Goal: Information Seeking & Learning: Learn about a topic

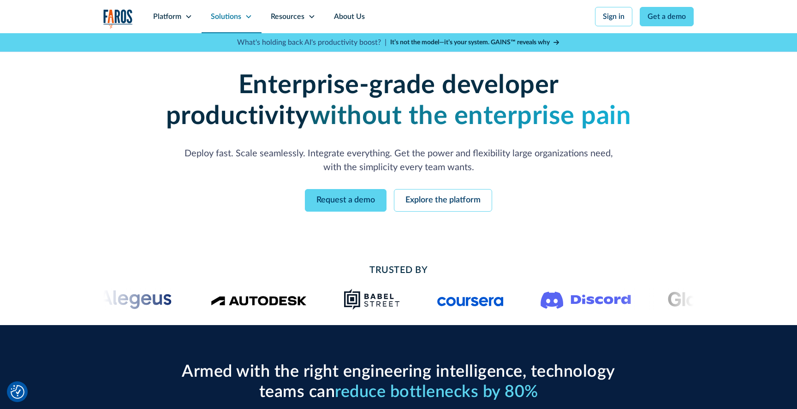
click at [233, 17] on div "Solutions" at bounding box center [226, 16] width 30 height 11
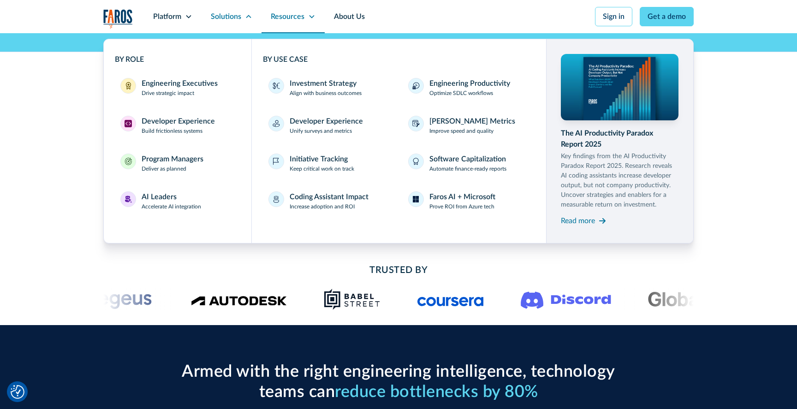
click at [297, 16] on div "Resources" at bounding box center [288, 16] width 34 height 11
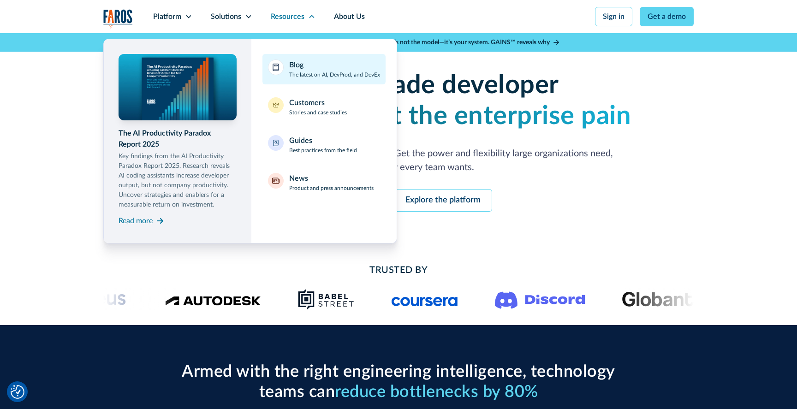
click at [310, 76] on p "The latest on AI, DevProd, and DevEx" at bounding box center [334, 75] width 91 height 8
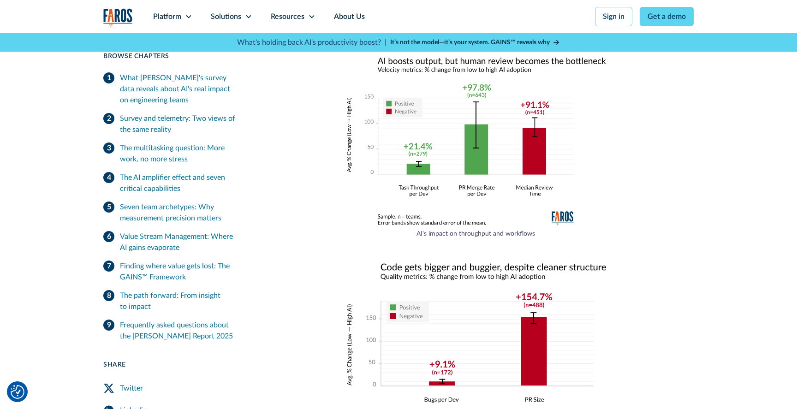
scroll to position [1297, 0]
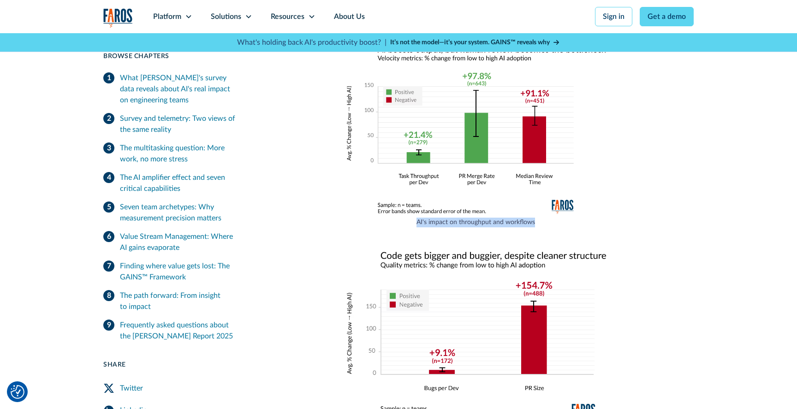
drag, startPoint x: 418, startPoint y: 208, endPoint x: 554, endPoint y: 209, distance: 136.6
click at [554, 218] on figcaption "AI's impact on throughput and workflows" at bounding box center [476, 223] width 261 height 10
copy figcaption "AI's impact on throughput and workflows"
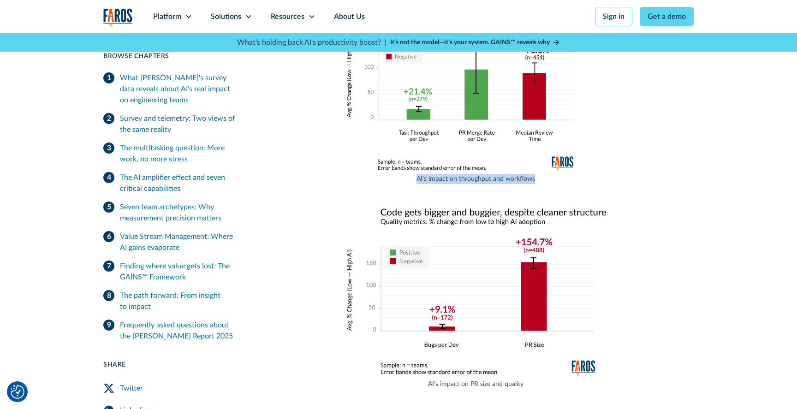
scroll to position [1348, 0]
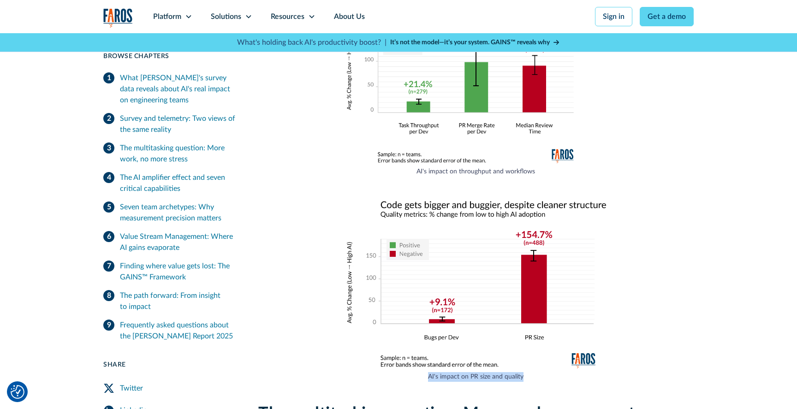
drag, startPoint x: 430, startPoint y: 361, endPoint x: 550, endPoint y: 366, distance: 120.1
copy figcaption "AI's impact on PR size and quality"
click at [487, 372] on figcaption "AI's impact on PR size and quality" at bounding box center [476, 377] width 261 height 10
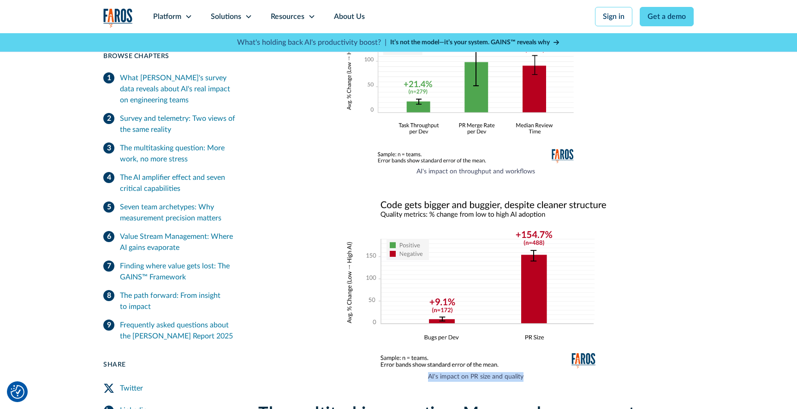
drag, startPoint x: 428, startPoint y: 360, endPoint x: 533, endPoint y: 359, distance: 104.7
click at [533, 372] on figcaption "AI's impact on PR size and quality" at bounding box center [476, 377] width 261 height 10
copy figcaption "AI's impact on PR size and quality"
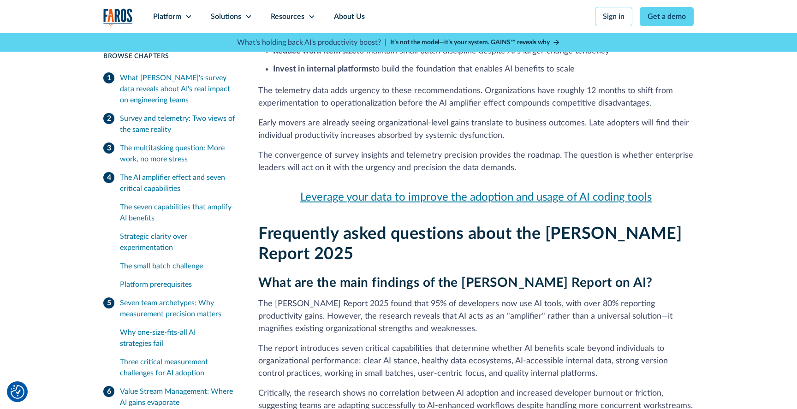
scroll to position [4960, 0]
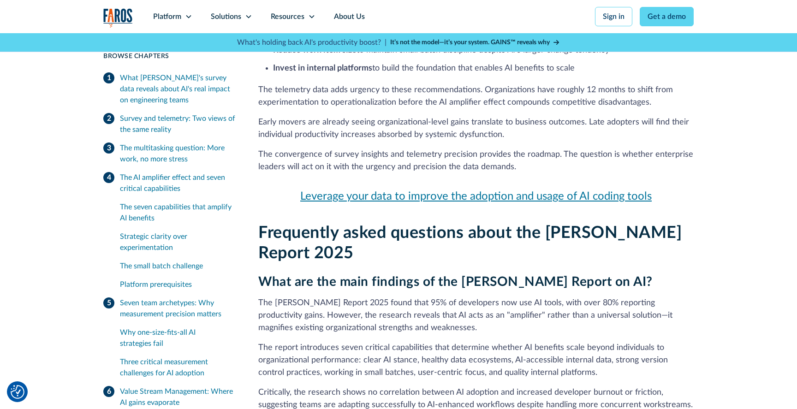
click at [497, 275] on strong "What are the main findings of the DORA Report on AI?" at bounding box center [455, 281] width 394 height 13
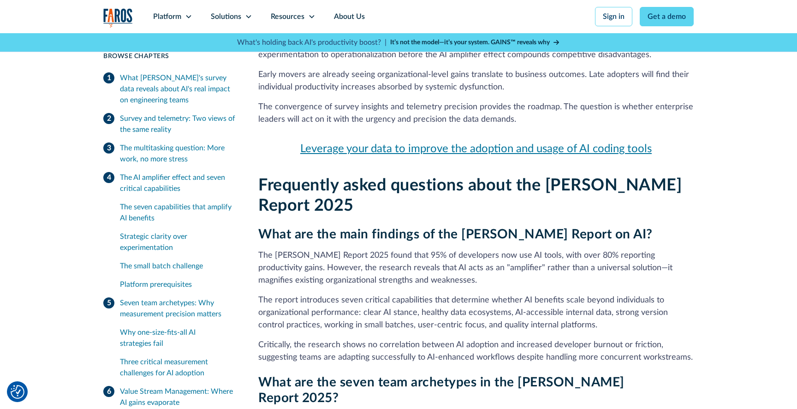
scroll to position [5007, 0]
click at [446, 228] on strong "What are the main findings of the DORA Report on AI?" at bounding box center [455, 234] width 394 height 13
click at [280, 17] on div "Resources" at bounding box center [288, 16] width 34 height 11
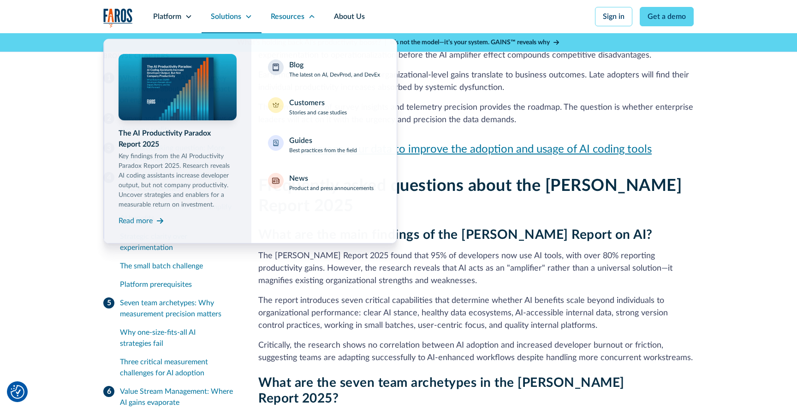
click at [223, 13] on div "Solutions" at bounding box center [226, 16] width 30 height 11
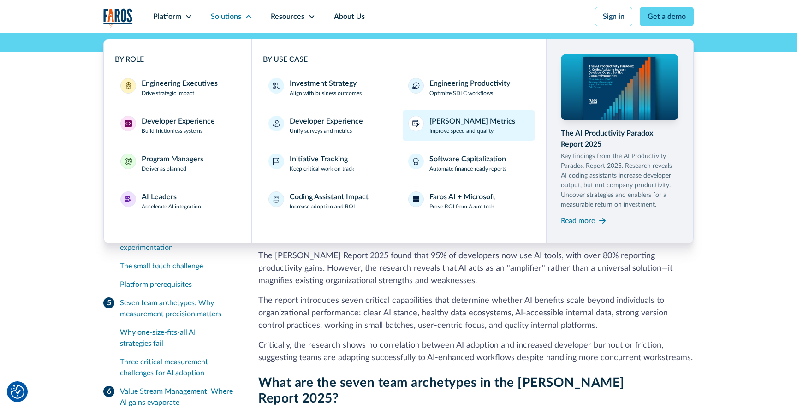
click at [448, 119] on div "[PERSON_NAME] Metrics" at bounding box center [473, 121] width 86 height 11
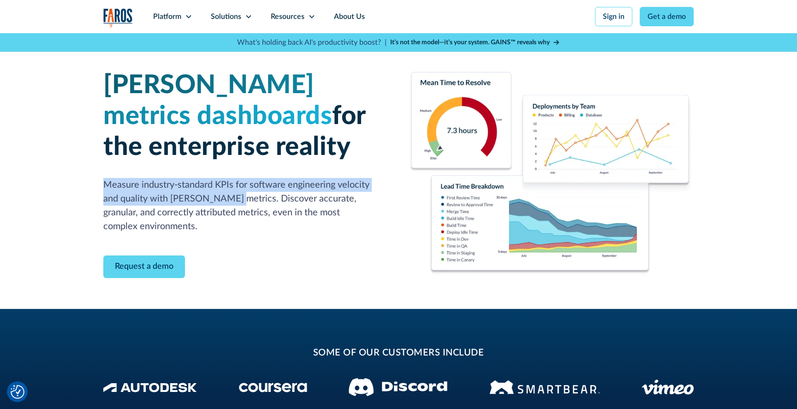
drag, startPoint x: 105, startPoint y: 185, endPoint x: 217, endPoint y: 203, distance: 113.6
click at [217, 203] on p "Measure industry-standard KPIs for software engineering velocity and quality wi…" at bounding box center [245, 205] width 284 height 55
copy p "Measure industry-standard KPIs for software engineering velocity and quality wi…"
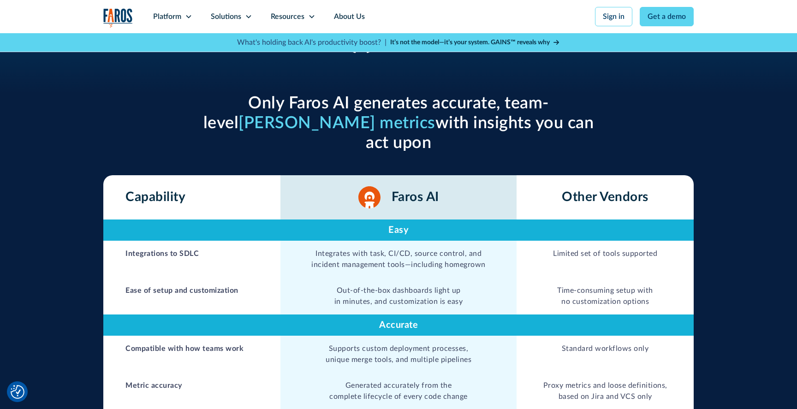
scroll to position [356, 0]
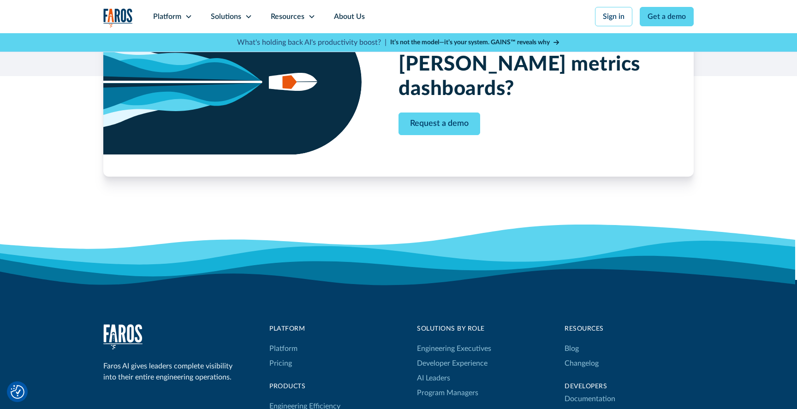
scroll to position [2642, 0]
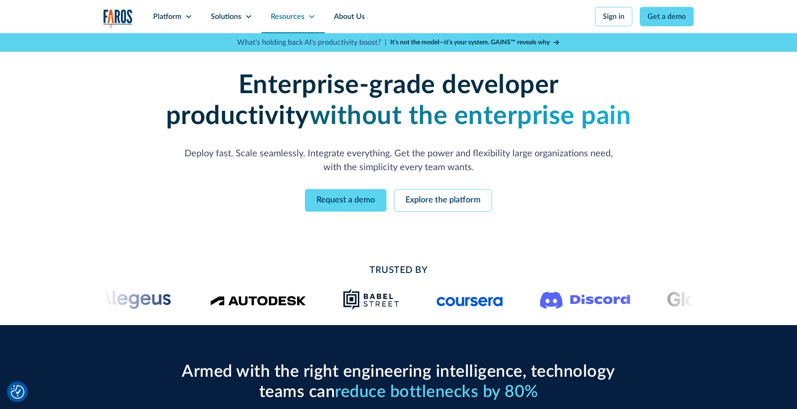
click at [281, 19] on div "Resources" at bounding box center [288, 16] width 34 height 11
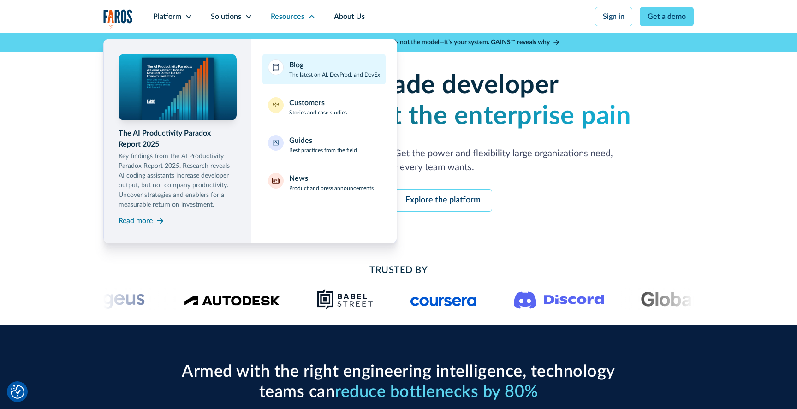
click at [285, 66] on link "Blog The latest on AI, DevProd, and DevEx" at bounding box center [324, 69] width 123 height 30
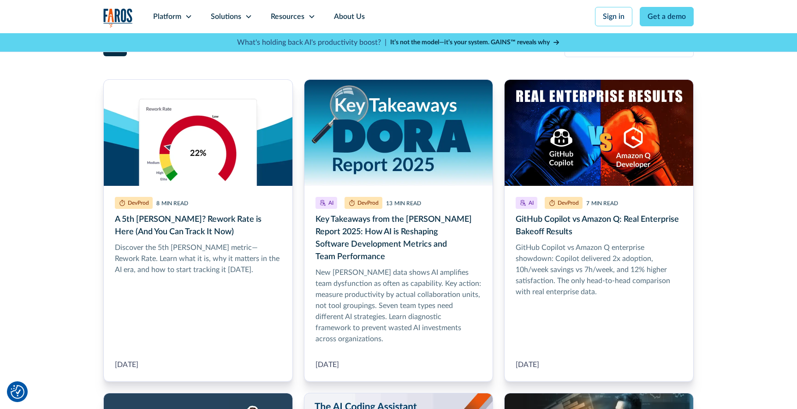
scroll to position [255, 0]
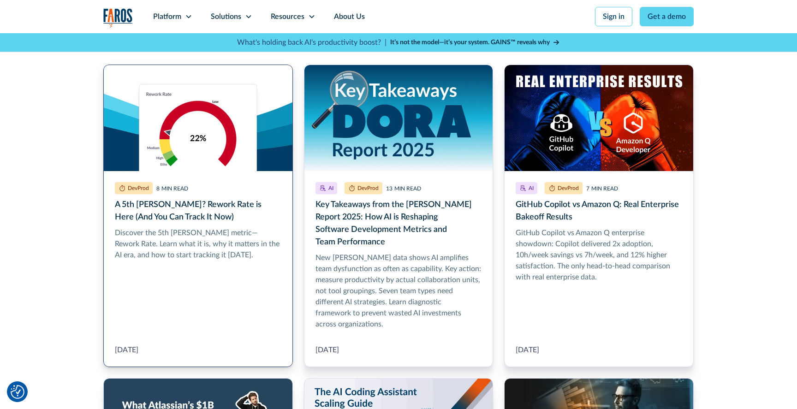
click at [190, 129] on link "A 5th DORA Metric? Rework Rate is Here (And You Can Track It Now)" at bounding box center [198, 216] width 190 height 303
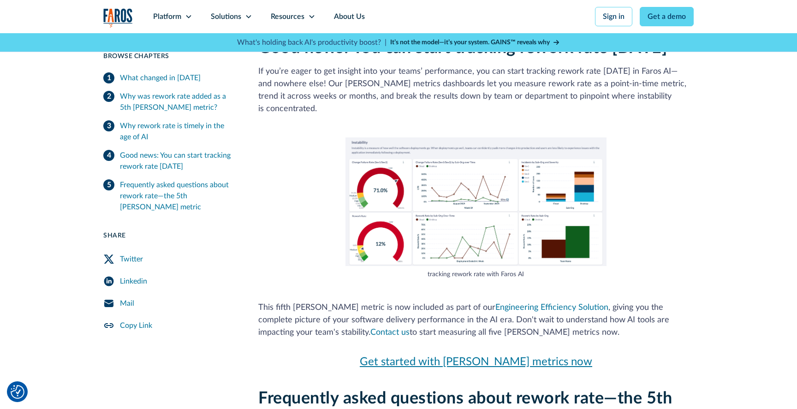
scroll to position [1802, 0]
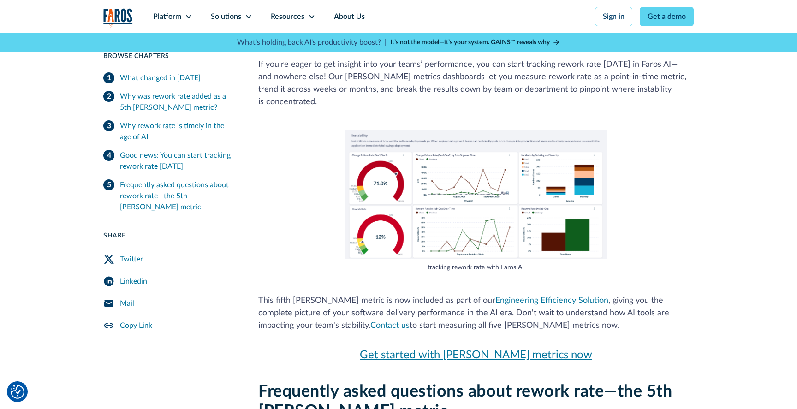
click at [415, 347] on link "Get started with [PERSON_NAME] metrics now" at bounding box center [476, 355] width 436 height 17
click at [370, 322] on link "Contact us" at bounding box center [389, 326] width 39 height 8
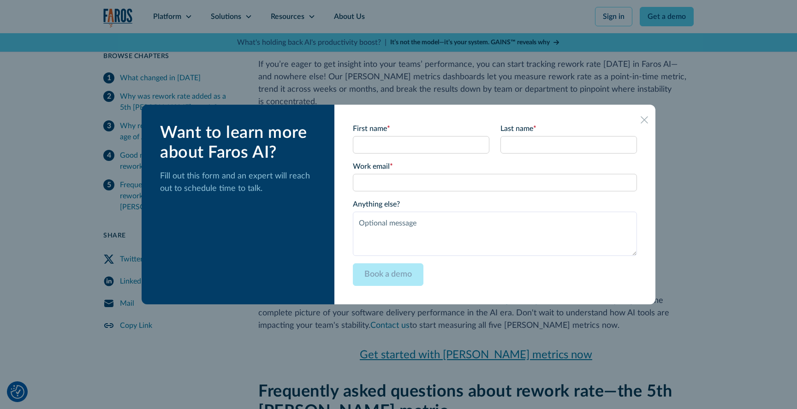
click at [680, 224] on div at bounding box center [398, 204] width 797 height 409
click at [637, 117] on link at bounding box center [644, 119] width 15 height 15
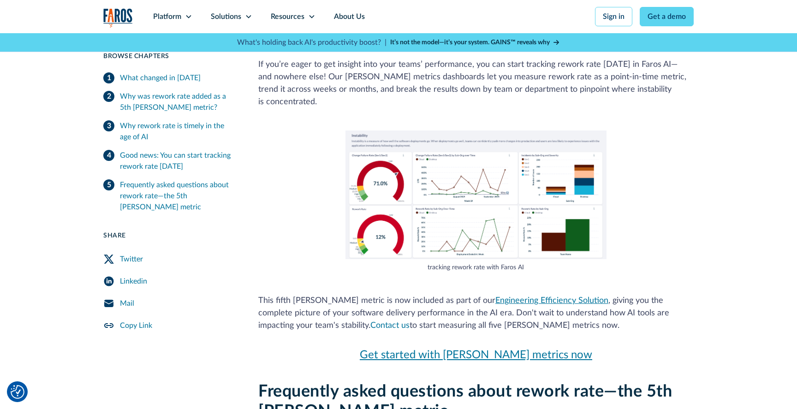
click at [496, 297] on link "Engineering Efficiency Solution" at bounding box center [552, 301] width 113 height 8
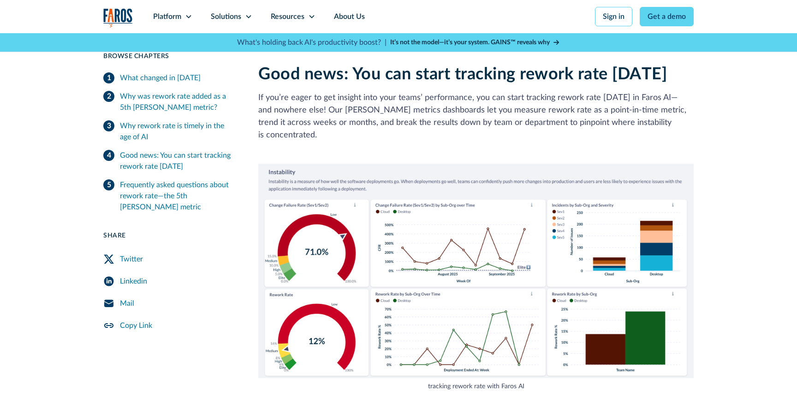
click at [285, 21] on div "Resources" at bounding box center [288, 16] width 34 height 11
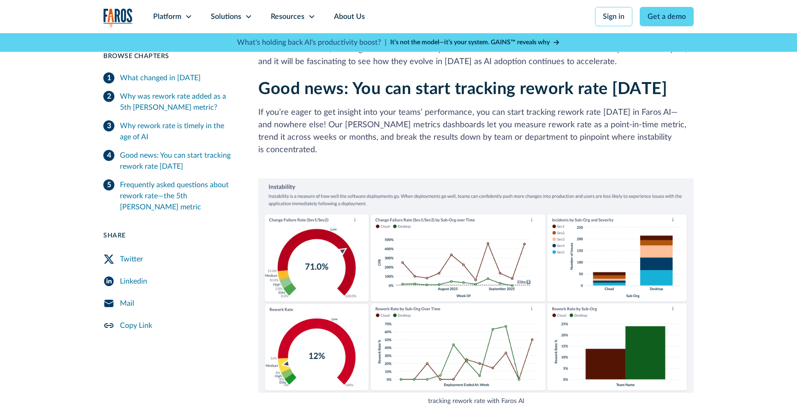
scroll to position [1585, 0]
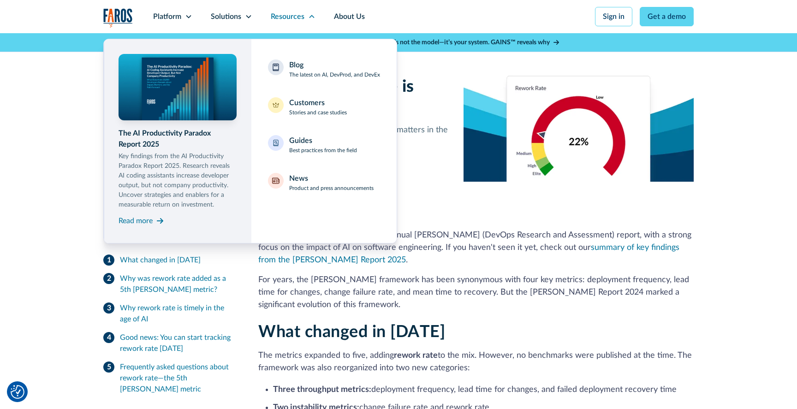
click at [561, 234] on nav "The AI Productivity Paradox Report 2025 Key findings from the AI Productivity P…" at bounding box center [398, 138] width 591 height 210
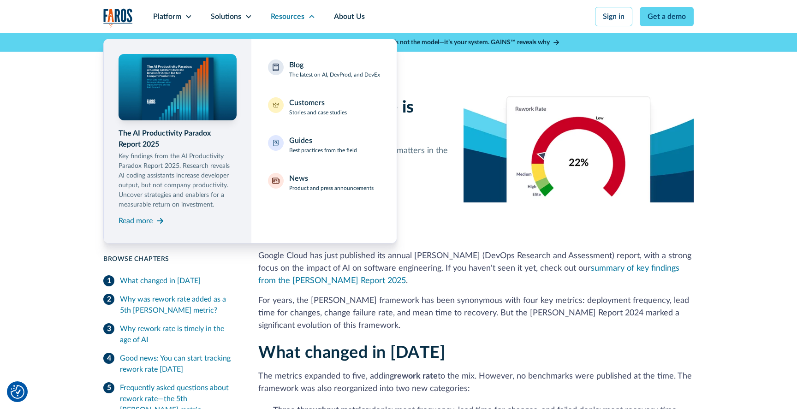
scroll to position [0, 0]
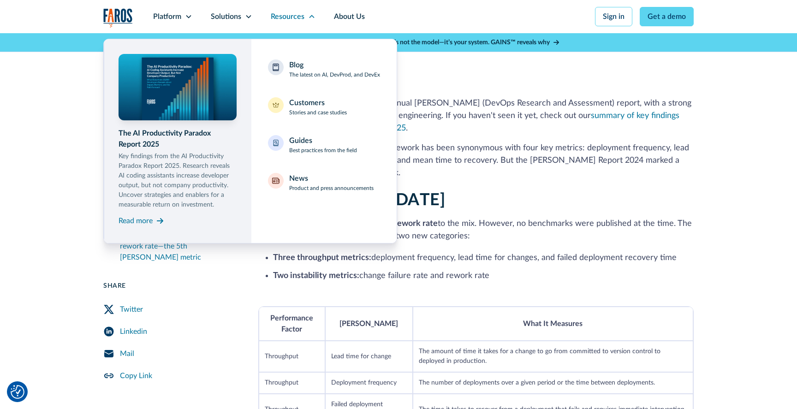
click at [561, 234] on nav "The AI Productivity Paradox Report 2025 Key findings from the AI Productivity P…" at bounding box center [398, 138] width 591 height 210
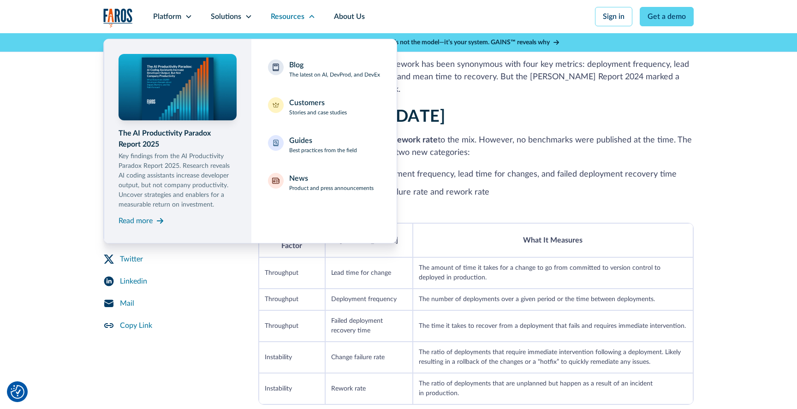
scroll to position [248, 0]
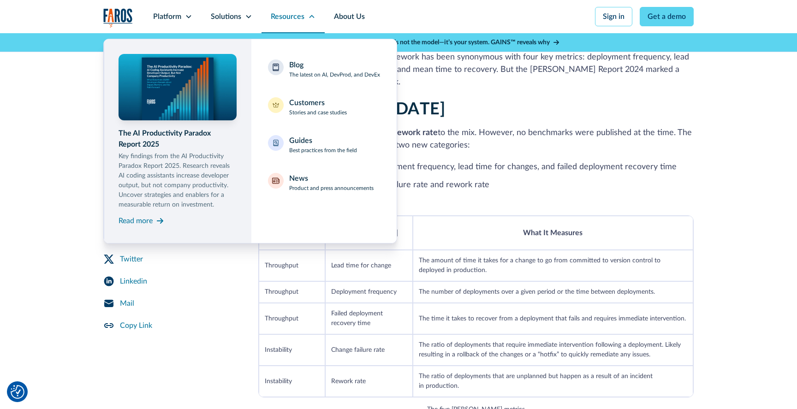
click at [277, 13] on div "Resources" at bounding box center [288, 16] width 34 height 11
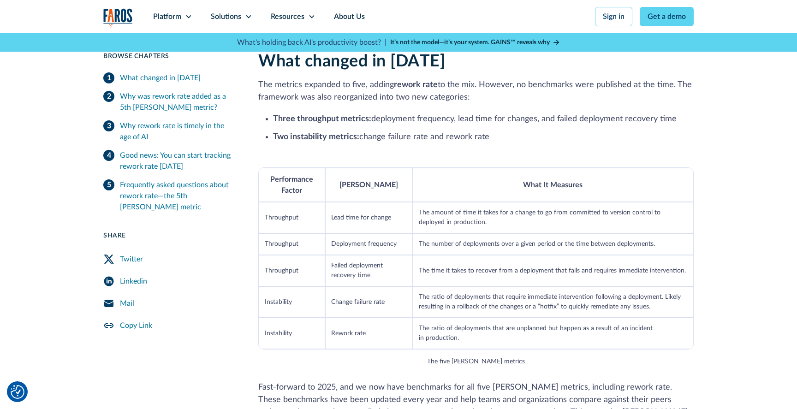
scroll to position [307, 0]
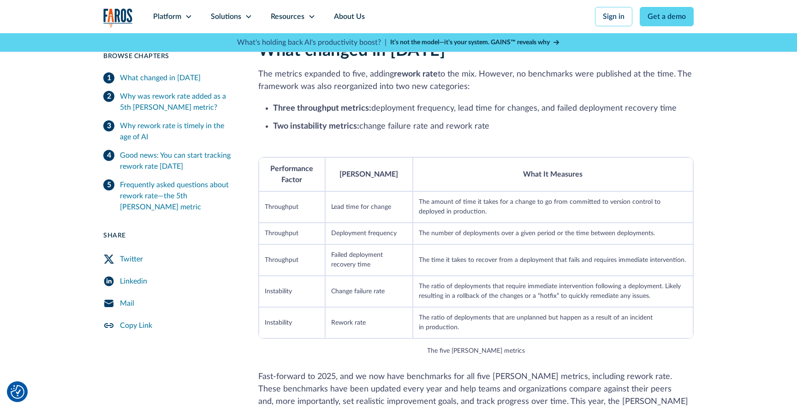
click at [299, 123] on strong "Two instability metrics:" at bounding box center [316, 126] width 86 height 8
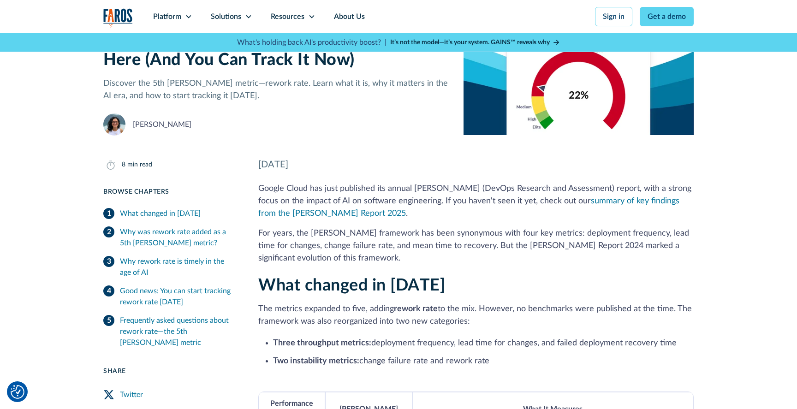
scroll to position [0, 0]
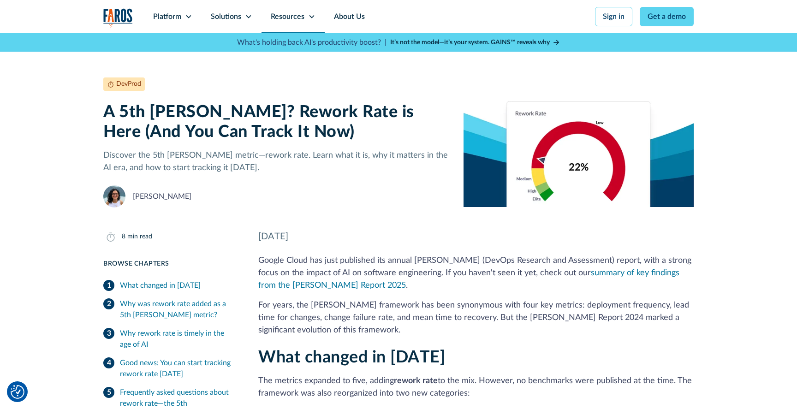
click at [292, 19] on div "Resources" at bounding box center [288, 16] width 34 height 11
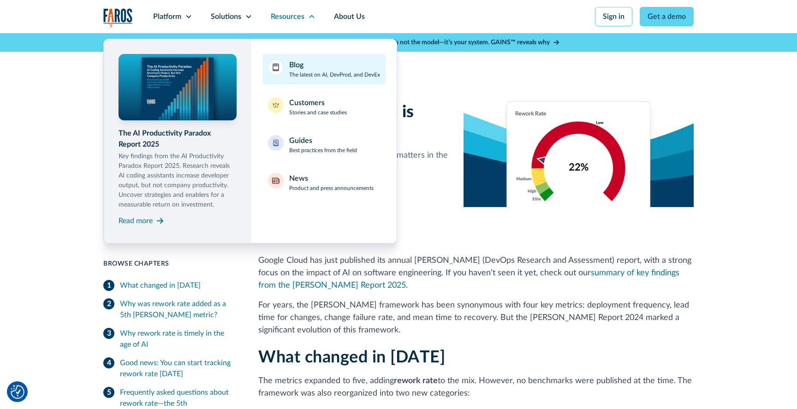
click at [298, 58] on link "Blog The latest on AI, DevProd, and DevEx" at bounding box center [324, 69] width 123 height 30
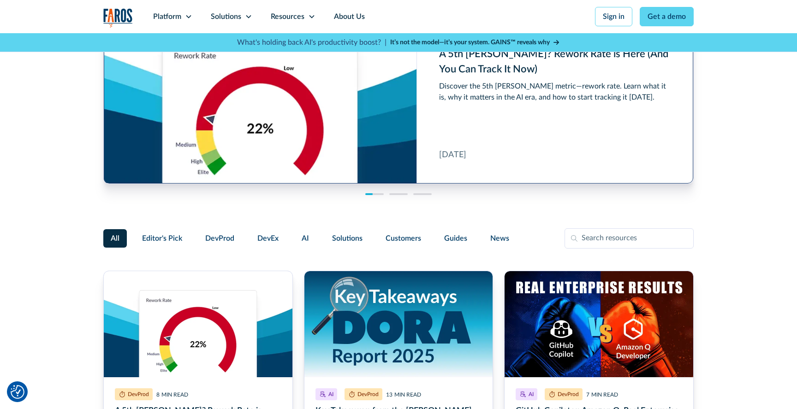
scroll to position [50, 0]
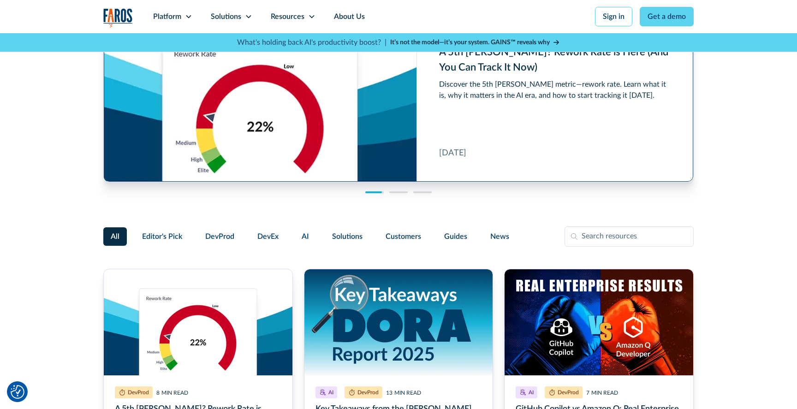
click at [281, 103] on link "A 5th DORA Metric? Rework Rate is Here (And You Can Track It Now)" at bounding box center [399, 94] width 590 height 176
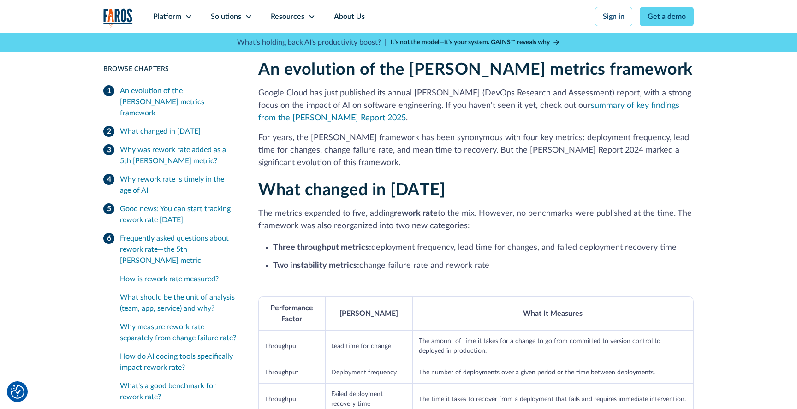
scroll to position [155, 0]
